Goal: Task Accomplishment & Management: Use online tool/utility

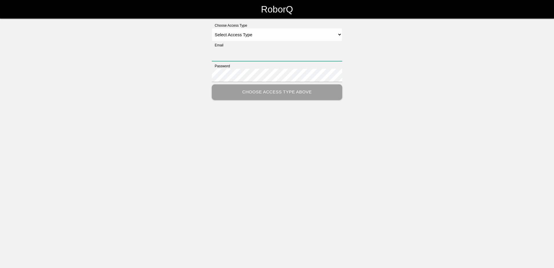
type input "[PERSON_NAME][EMAIL_ADDRESS][PERSON_NAME][DOMAIN_NAME]"
click at [339, 34] on select "Select Access Type Admin Customer Supervisor Worker" at bounding box center [277, 34] width 130 height 13
select select "Customer"
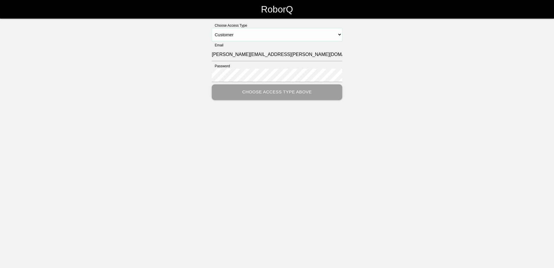
click at [212, 28] on select "Select Access Type Admin Customer Supervisor Worker" at bounding box center [277, 34] width 130 height 13
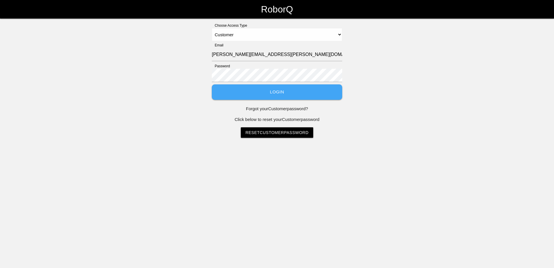
click at [276, 91] on button "Login" at bounding box center [277, 91] width 130 height 15
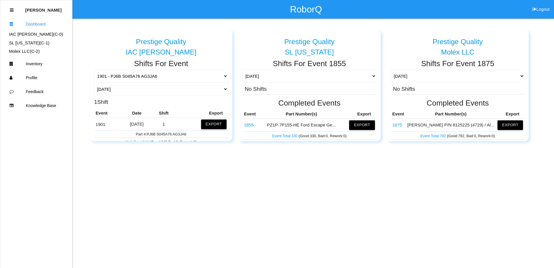
click at [214, 121] on button "Export" at bounding box center [214, 123] width 26 height 9
click at [204, 123] on button "Excel" at bounding box center [208, 122] width 11 height 5
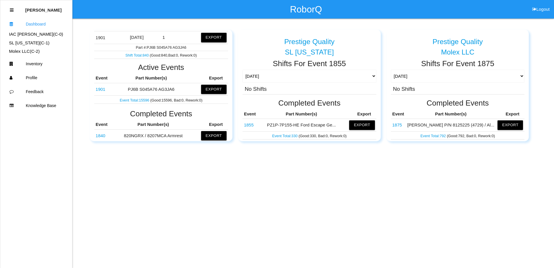
scroll to position [87, 0]
click at [302, 159] on html "RoborQ Logout [PERSON_NAME] Dashboard IAC [PERSON_NAME] (C- 0 ) SL [US_STATE] (…" at bounding box center [277, 85] width 554 height 170
